Goal: Information Seeking & Learning: Learn about a topic

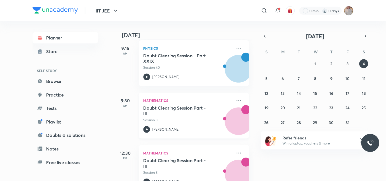
scroll to position [139, 0]
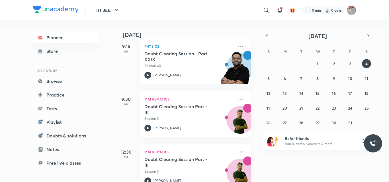
click at [74, 75] on h6 "SELF STUDY" at bounding box center [66, 71] width 66 height 10
click at [75, 77] on link "Browse" at bounding box center [66, 81] width 66 height 11
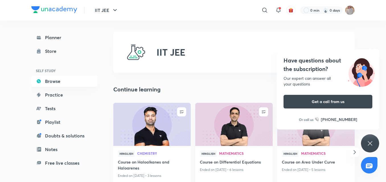
click at [228, 138] on img at bounding box center [233, 124] width 79 height 44
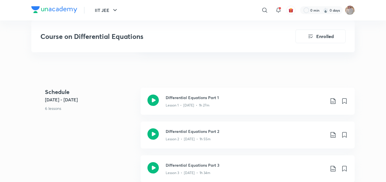
scroll to position [202, 0]
click at [194, 136] on div "Lesson 2 • [DATE] • 1h 55m" at bounding box center [245, 137] width 159 height 7
click at [335, 99] on icon at bounding box center [333, 101] width 7 height 7
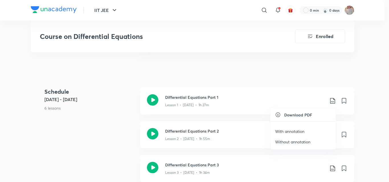
click at [303, 130] on p "With annotation" at bounding box center [289, 132] width 29 height 6
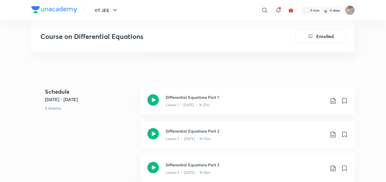
click at [190, 132] on h3 "Differential Equations Part 2" at bounding box center [245, 131] width 159 height 6
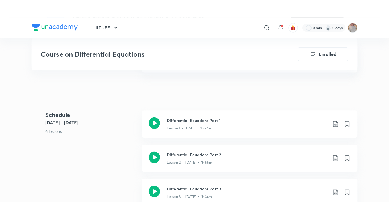
scroll to position [193, 0]
